Goal: Task Accomplishment & Management: Manage account settings

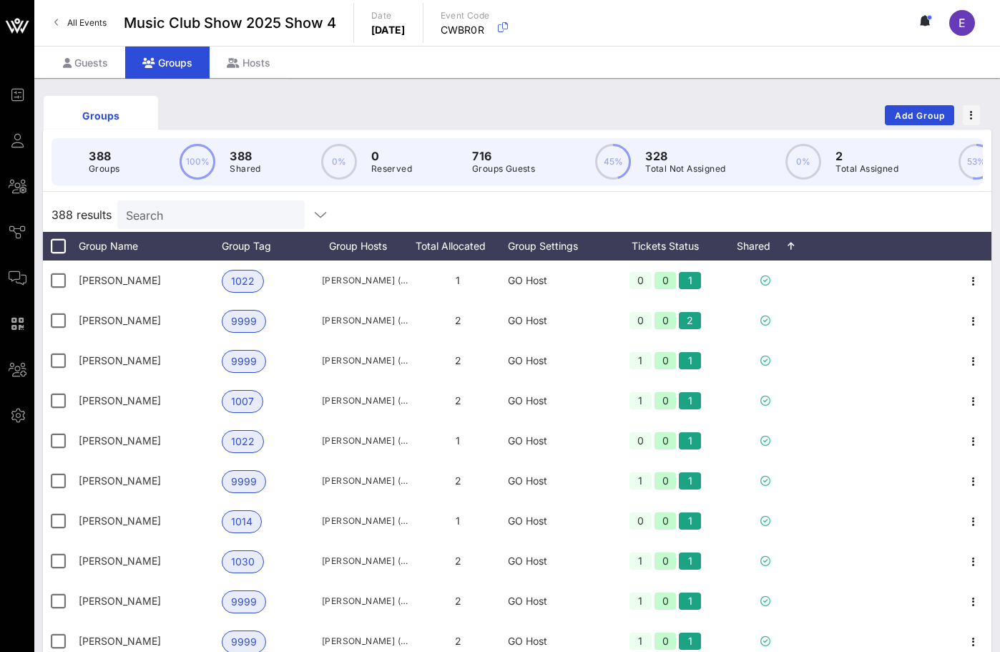
click at [54, 28] on link "All Events" at bounding box center [80, 22] width 69 height 23
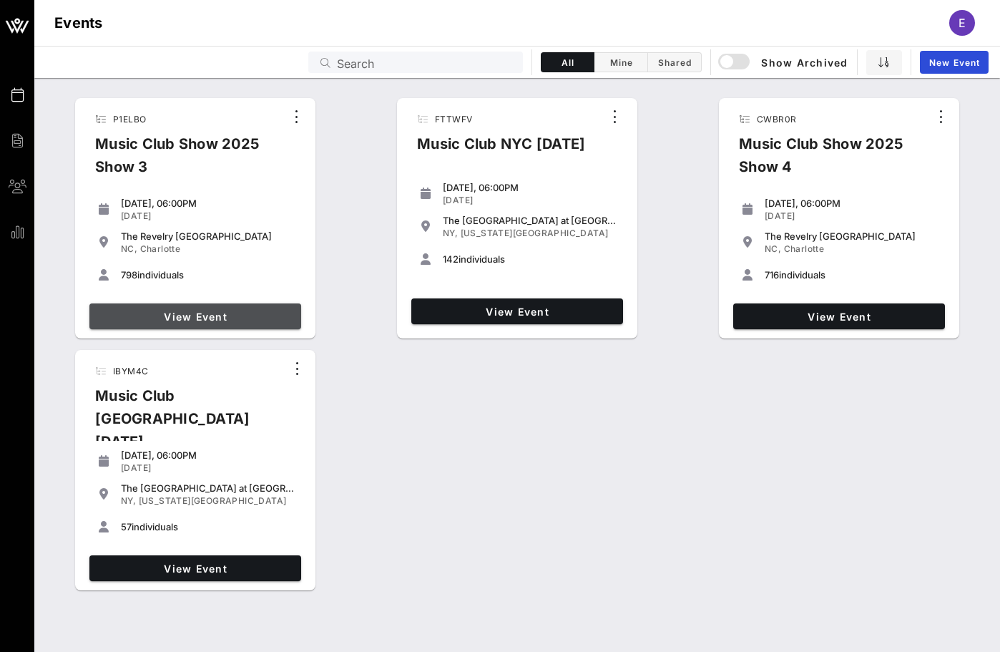
click at [229, 308] on link "View Event" at bounding box center [195, 316] width 212 height 26
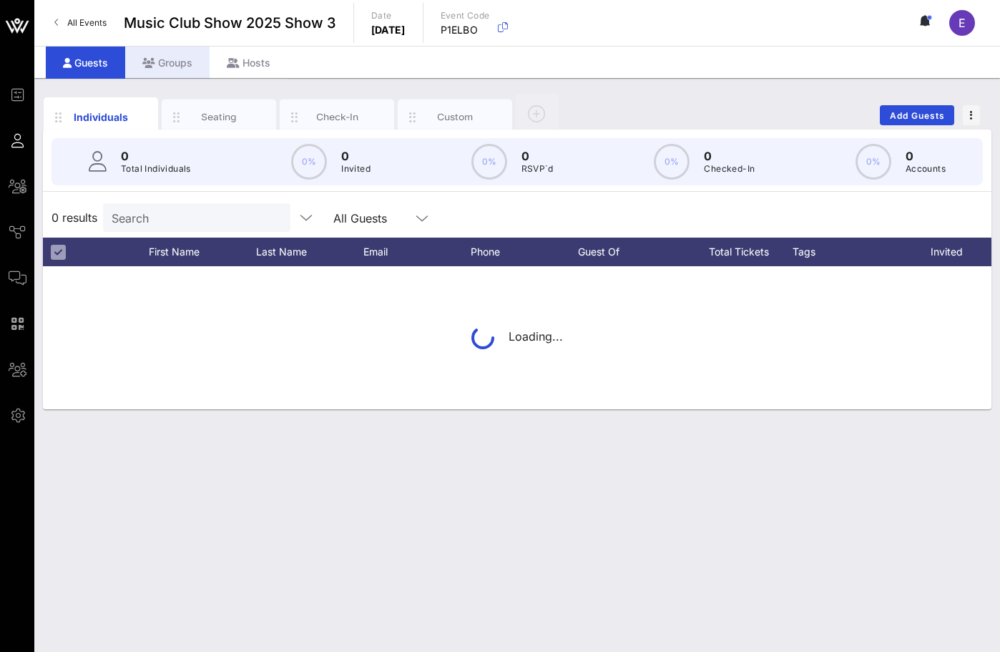
click at [182, 76] on div "Groups" at bounding box center [167, 63] width 84 height 32
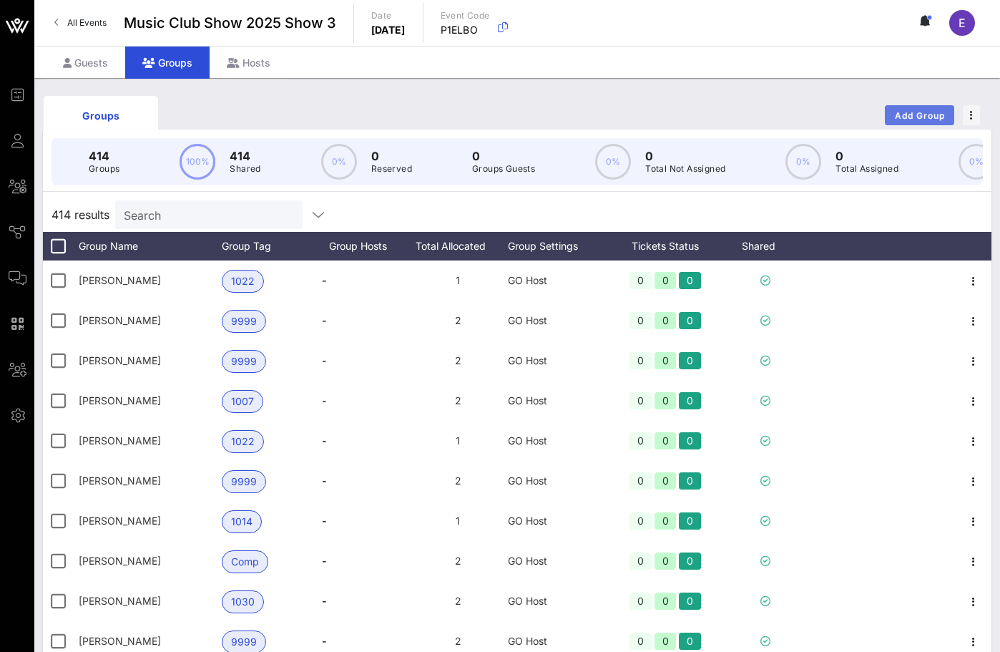
click at [938, 109] on button "Add Group" at bounding box center [919, 115] width 69 height 20
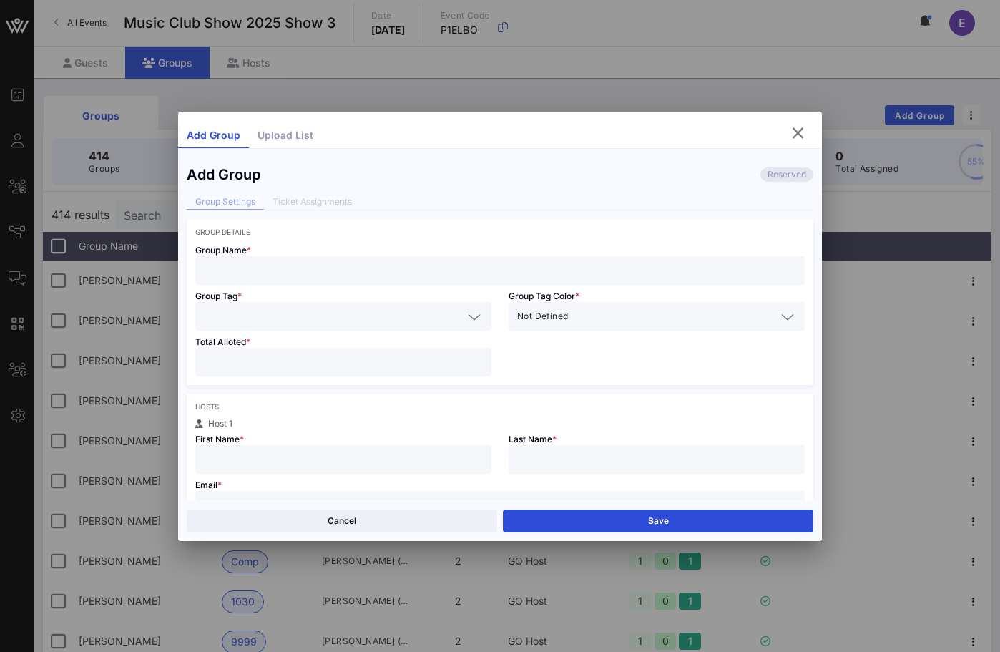
click at [449, 270] on input "text" at bounding box center [500, 270] width 593 height 19
type input "[PERSON_NAME]"
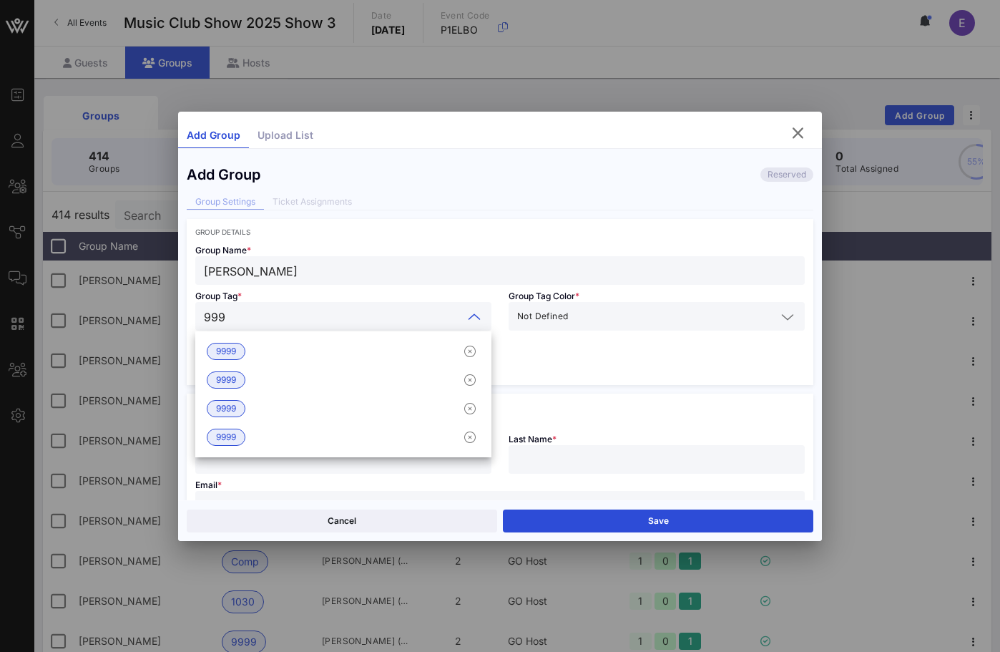
type input "9999"
click at [368, 359] on div "9999" at bounding box center [343, 351] width 296 height 29
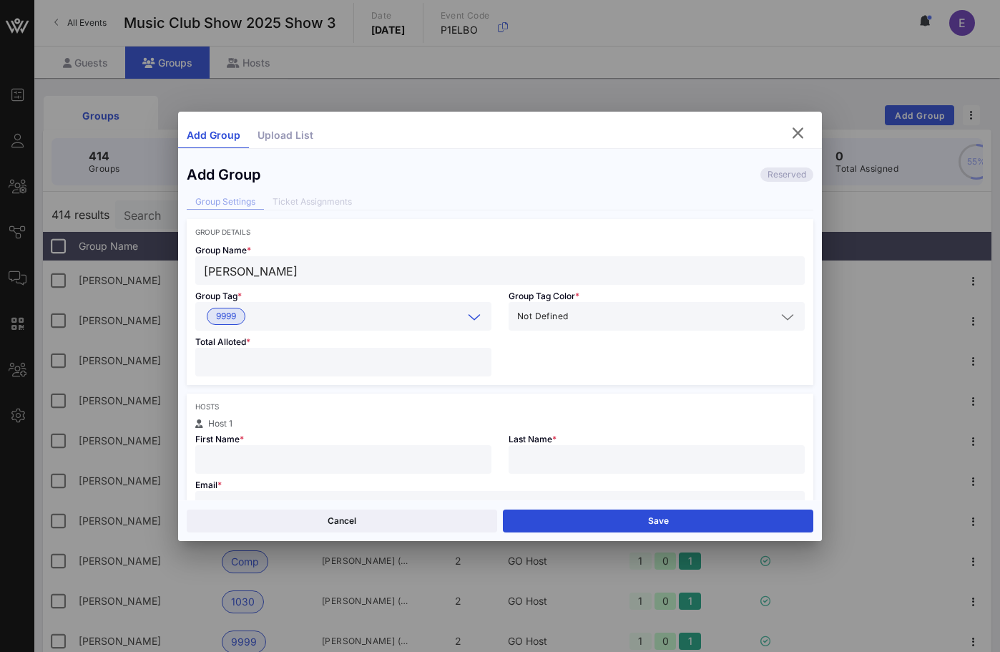
click at [336, 383] on div "Total Alloted *" at bounding box center [343, 358] width 313 height 54
click at [336, 376] on div "Total Alloted *" at bounding box center [343, 358] width 313 height 54
click at [333, 368] on input "number" at bounding box center [343, 362] width 279 height 19
type input "*"
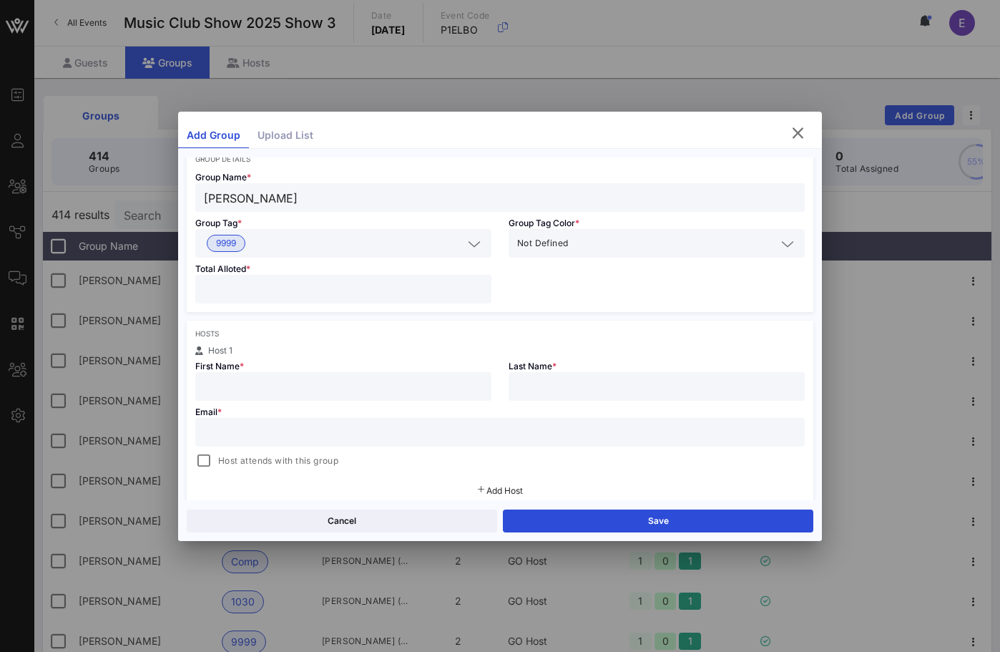
scroll to position [75, 0]
type input "*"
click at [255, 383] on input "text" at bounding box center [343, 384] width 279 height 19
type input "[PERSON_NAME]"
type input "i"
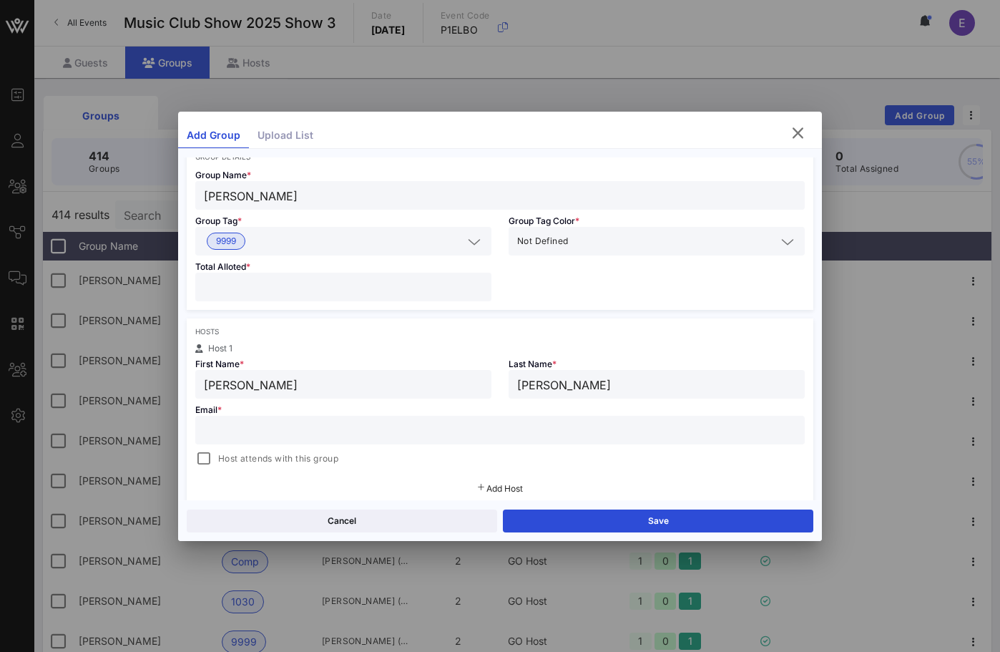
type input "[PERSON_NAME]"
click at [251, 429] on input "text" at bounding box center [500, 430] width 593 height 19
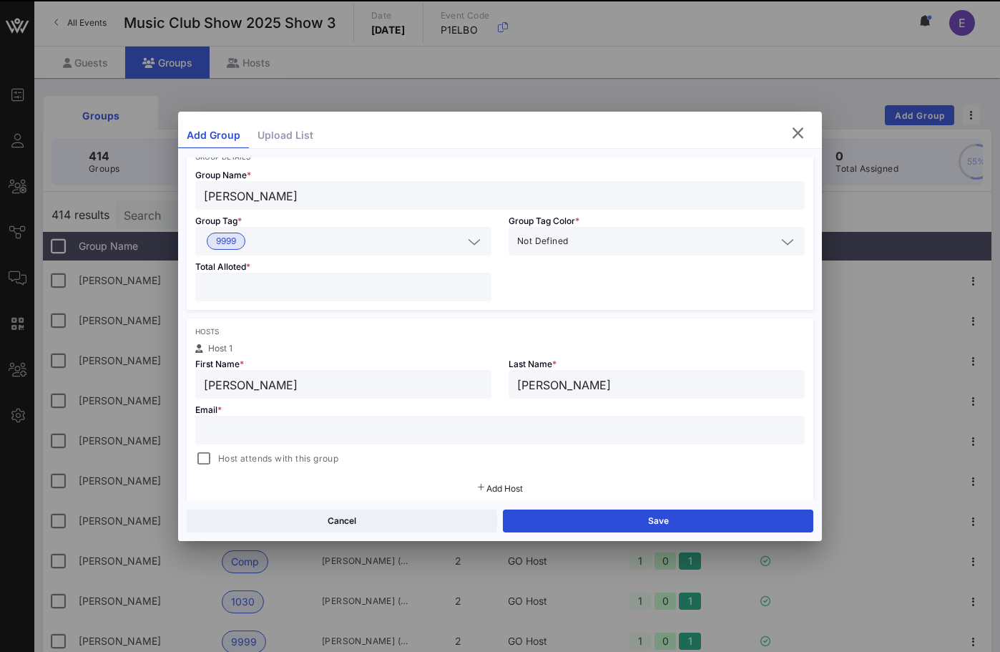
paste input "[EMAIL_ADDRESS][DOMAIN_NAME]"
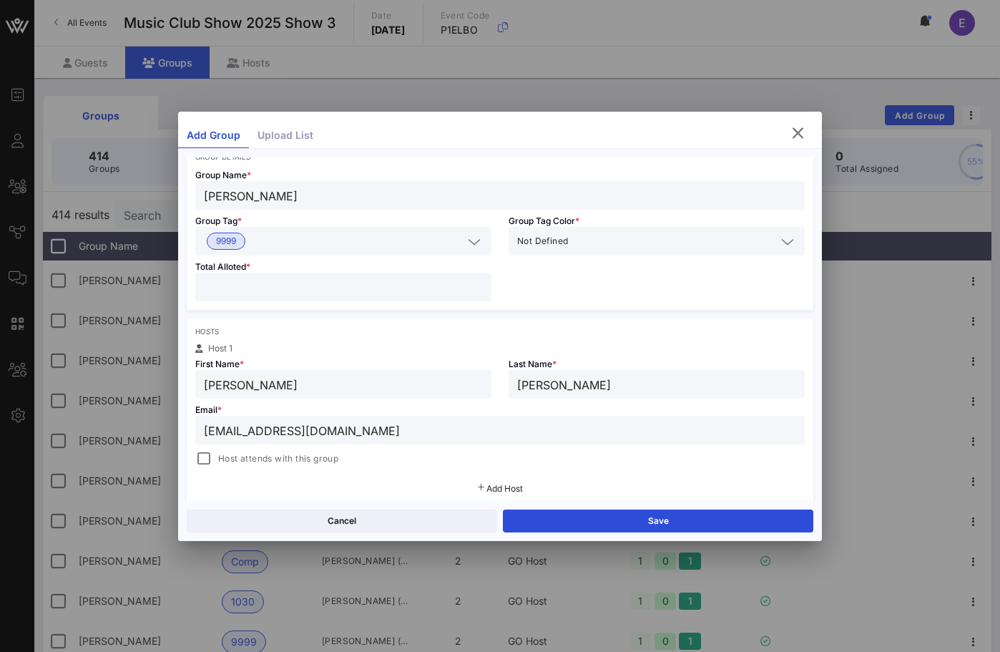
paste input "[EMAIL_ADDRESS][DOMAIN_NAME]"
drag, startPoint x: 512, startPoint y: 432, endPoint x: 334, endPoint y: 434, distance: 178.2
click at [334, 434] on input "[EMAIL_ADDRESS]@[DOMAIN_NAME]" at bounding box center [500, 430] width 593 height 19
click at [214, 452] on div "Host attends with this group" at bounding box center [266, 458] width 143 height 17
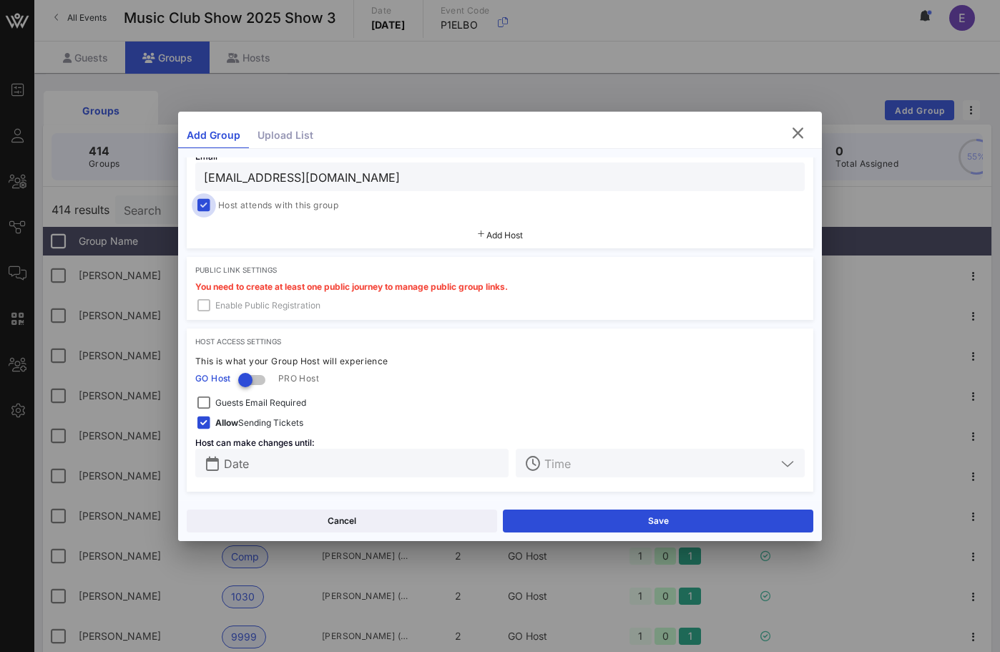
scroll to position [98, 0]
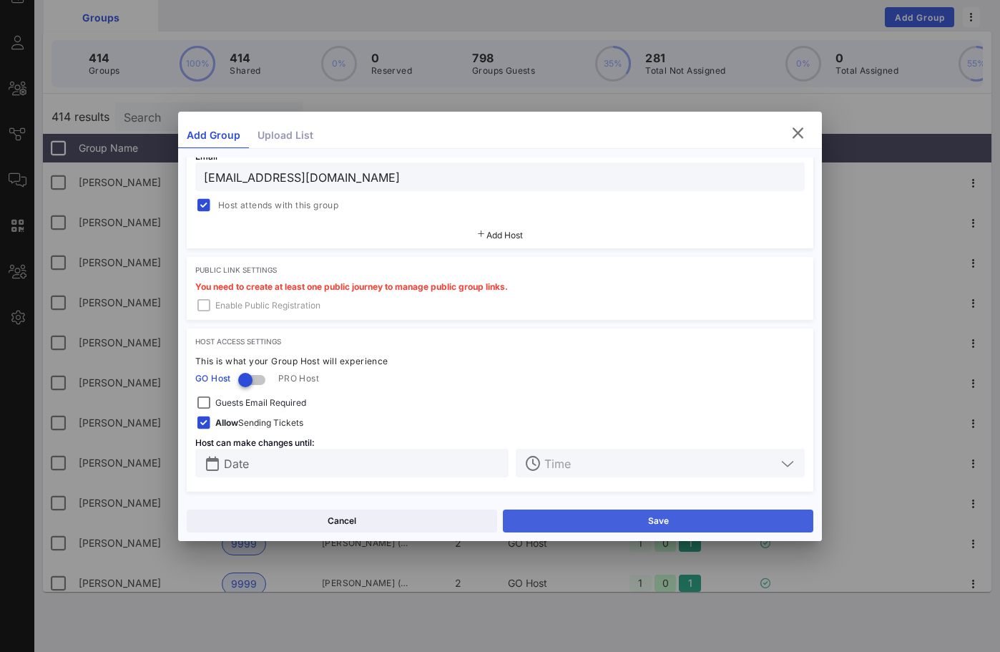
click at [566, 515] on button "Save" at bounding box center [658, 520] width 311 height 23
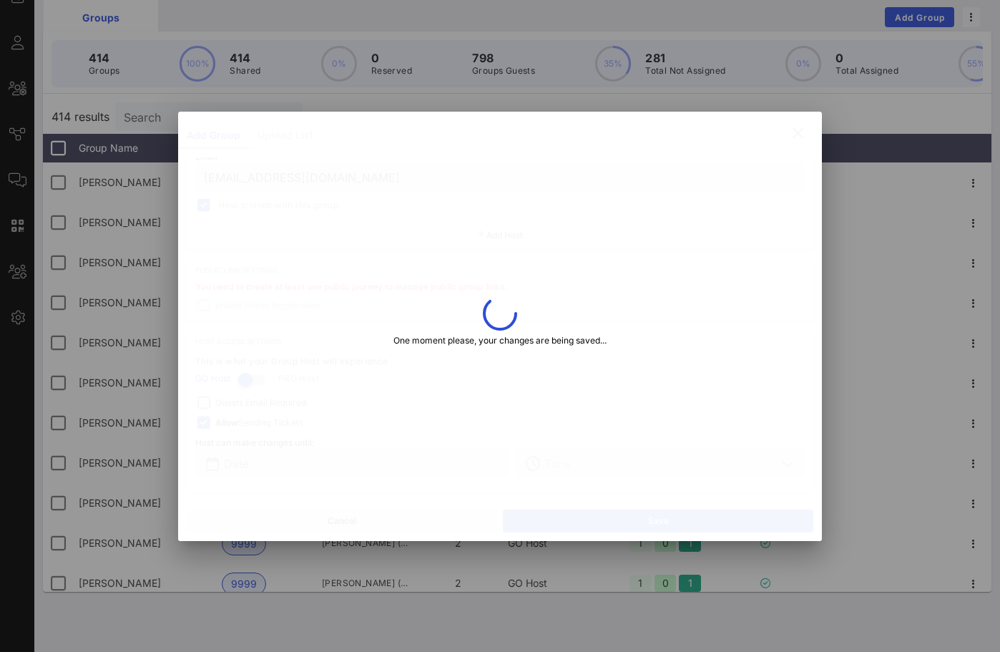
type input "[EMAIL_ADDRESS][DOMAIN_NAME]"
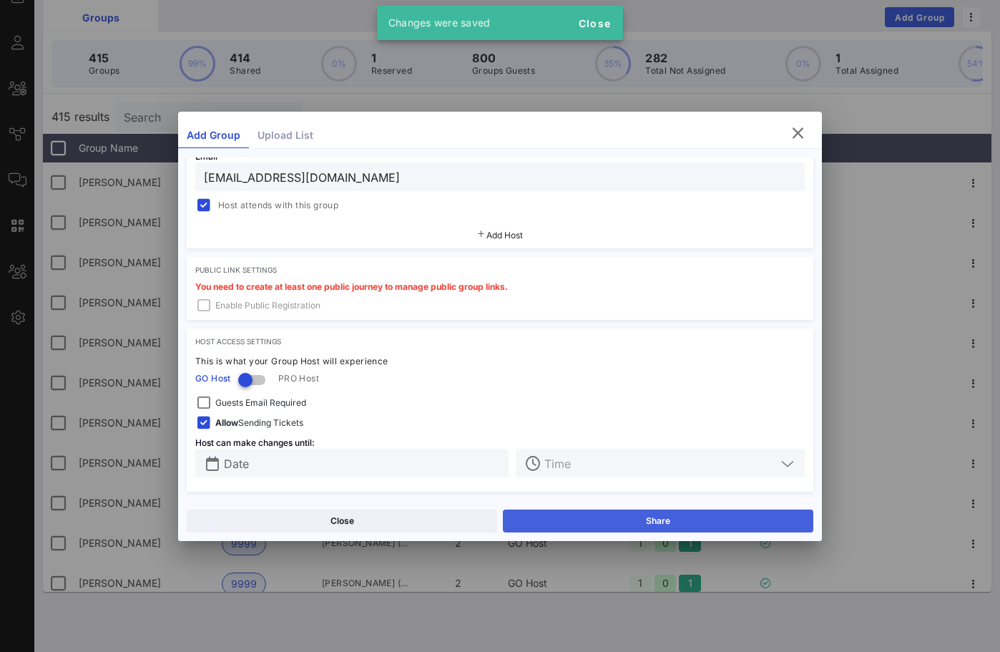
click at [523, 514] on button "Share" at bounding box center [658, 520] width 311 height 23
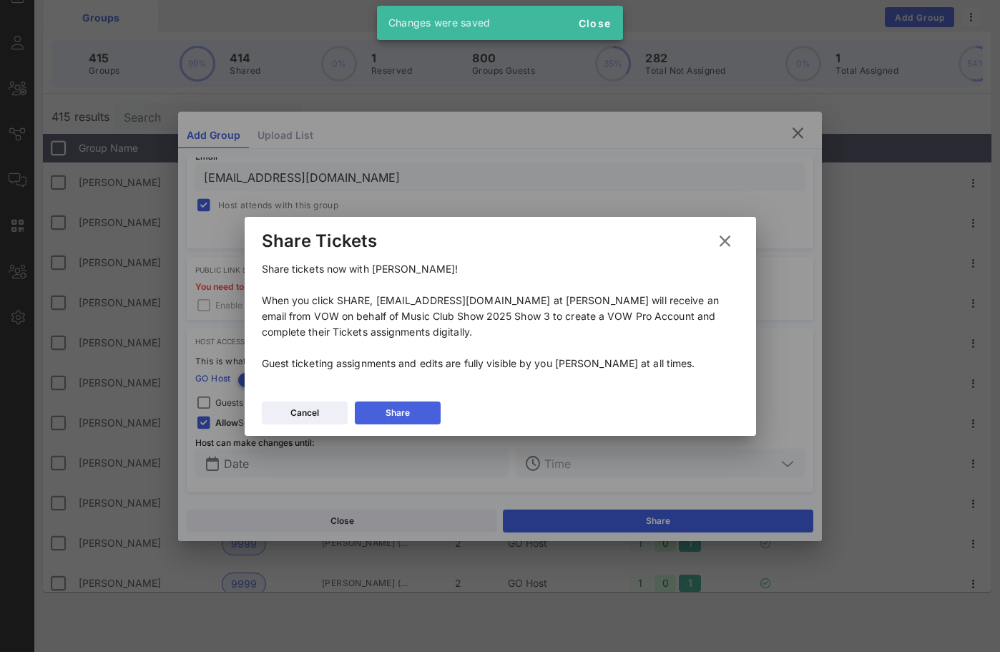
click at [387, 413] on div "Share" at bounding box center [398, 413] width 24 height 14
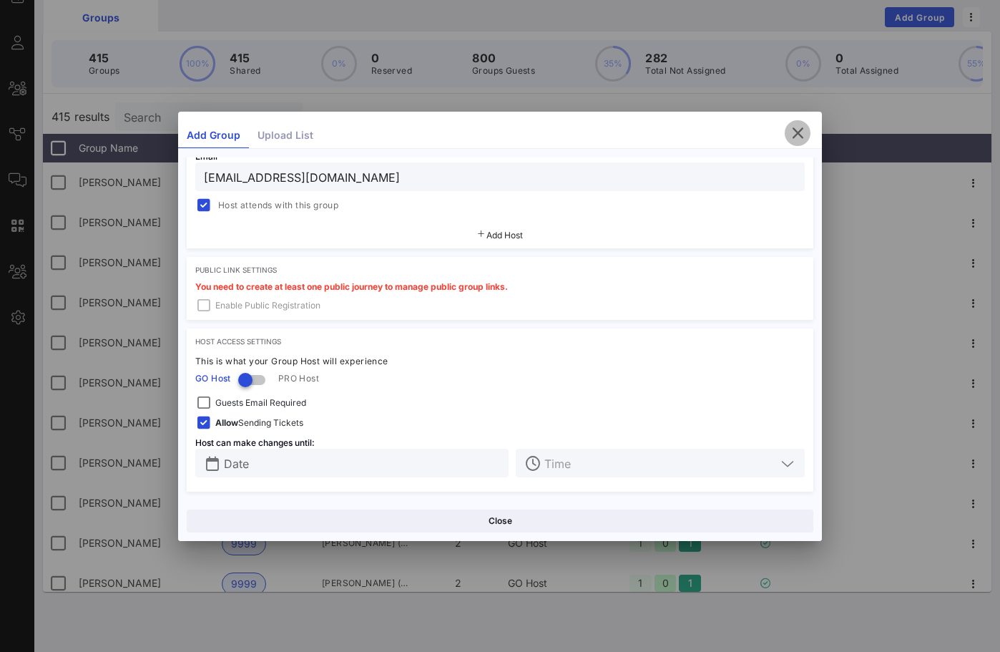
click at [800, 130] on icon "button" at bounding box center [797, 133] width 17 height 17
